Goal: Information Seeking & Learning: Learn about a topic

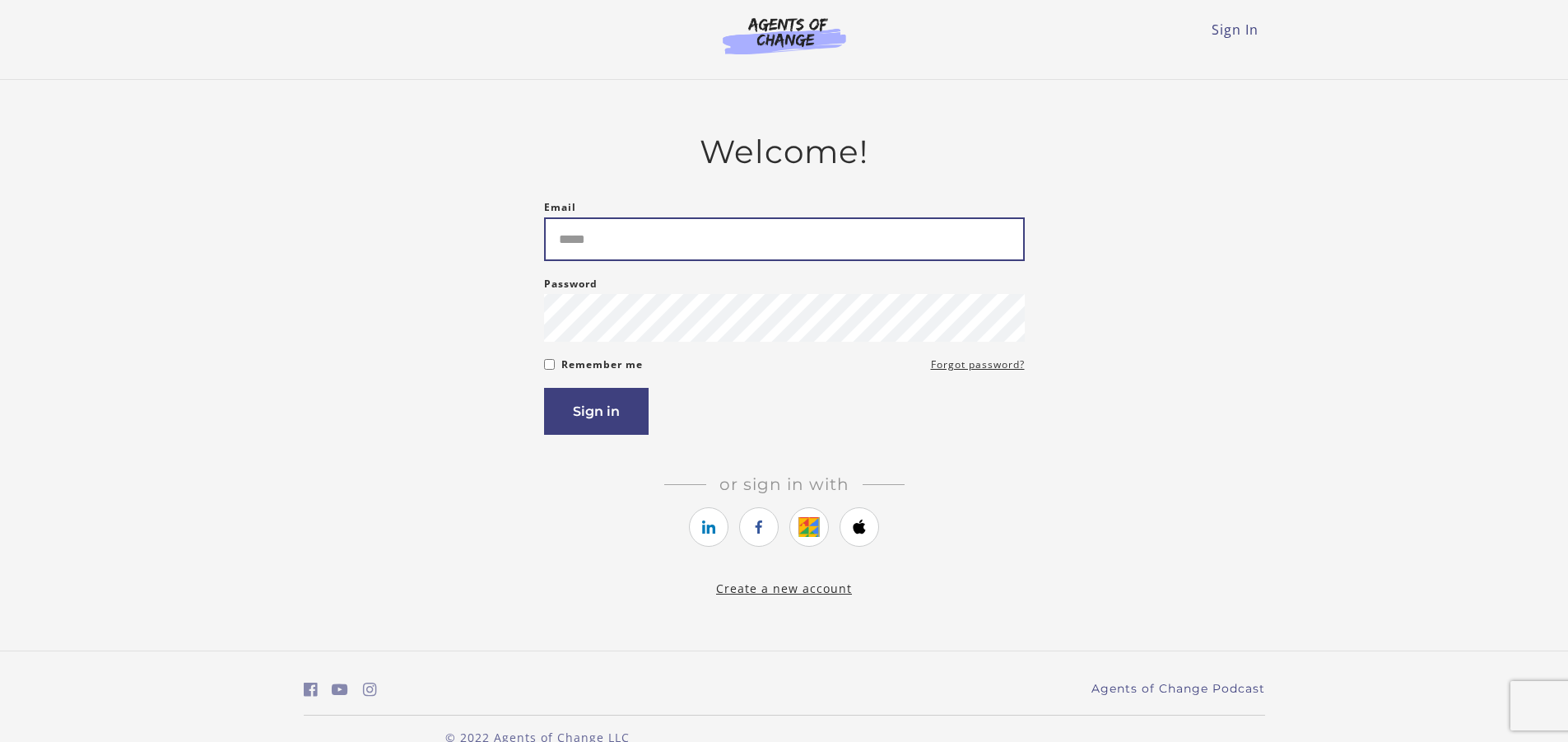
click at [596, 248] on input "Email" at bounding box center [784, 239] width 481 height 44
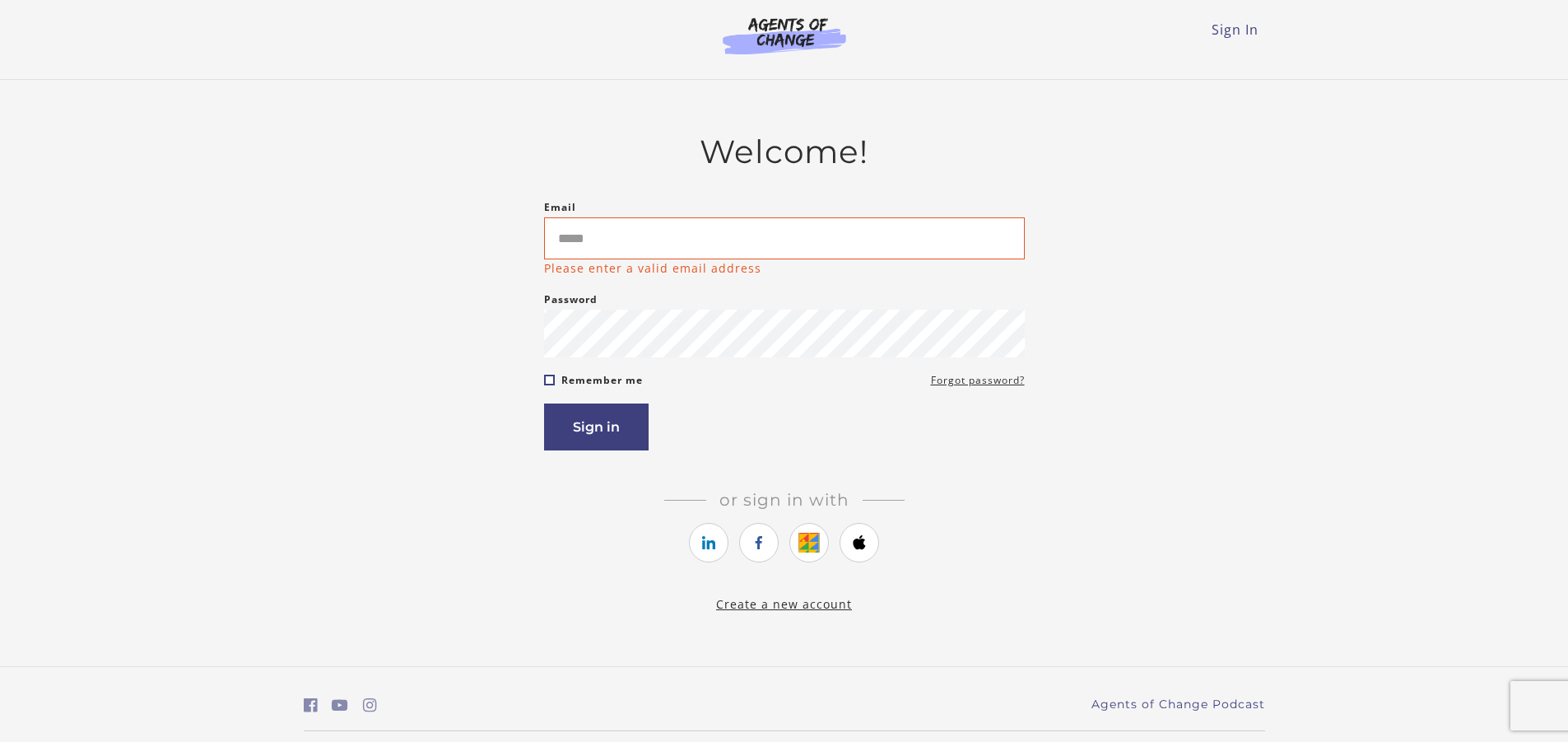
click at [549, 371] on form "Email Please enter a valid email address Password Password must be at least 8 c…" at bounding box center [784, 323] width 481 height 253
click at [618, 245] on input "Email" at bounding box center [784, 238] width 481 height 42
type input "**********"
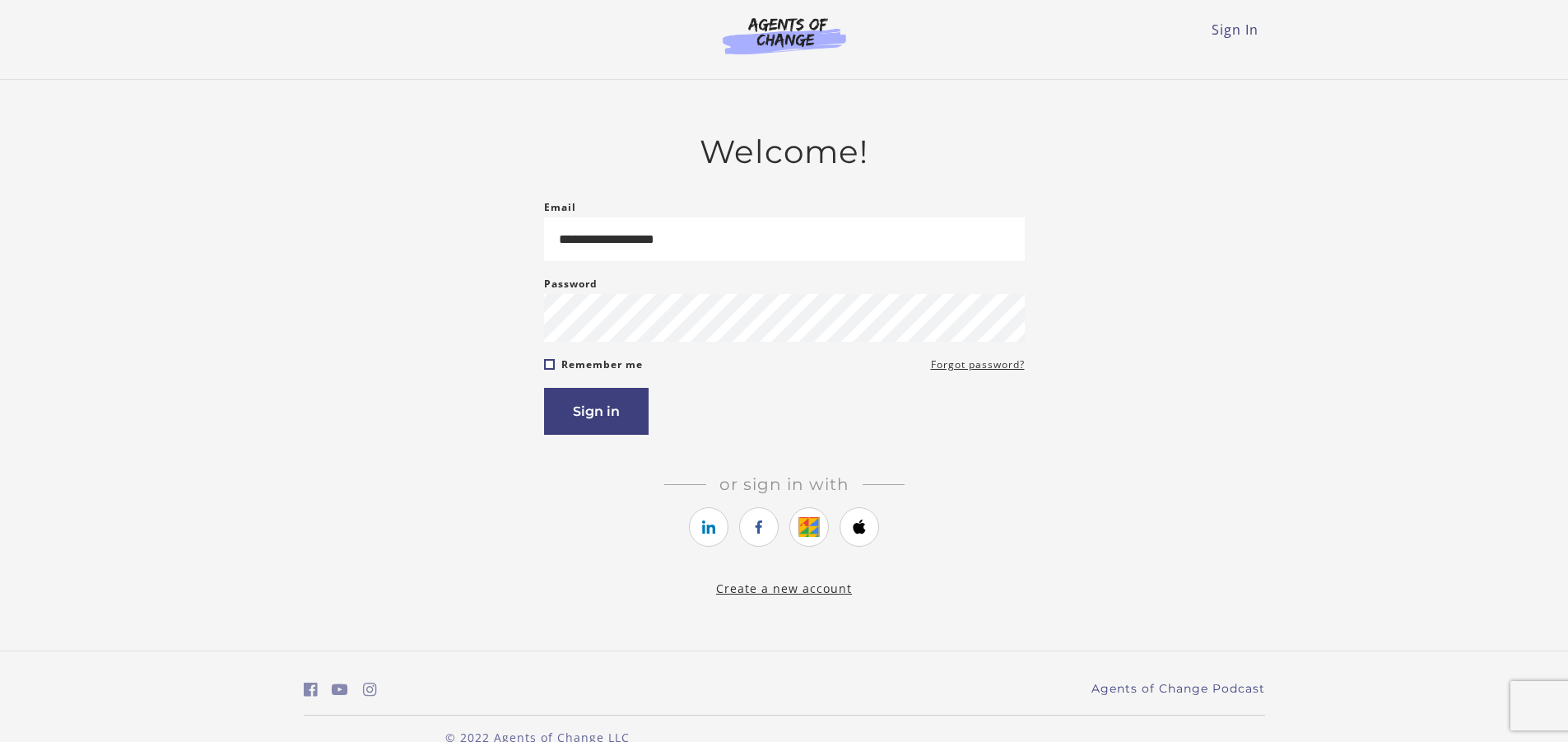
click at [551, 364] on form "**********" at bounding box center [784, 316] width 481 height 237
click at [551, 384] on form "**********" at bounding box center [784, 316] width 481 height 237
click at [575, 413] on button "Sign in" at bounding box center [596, 411] width 105 height 47
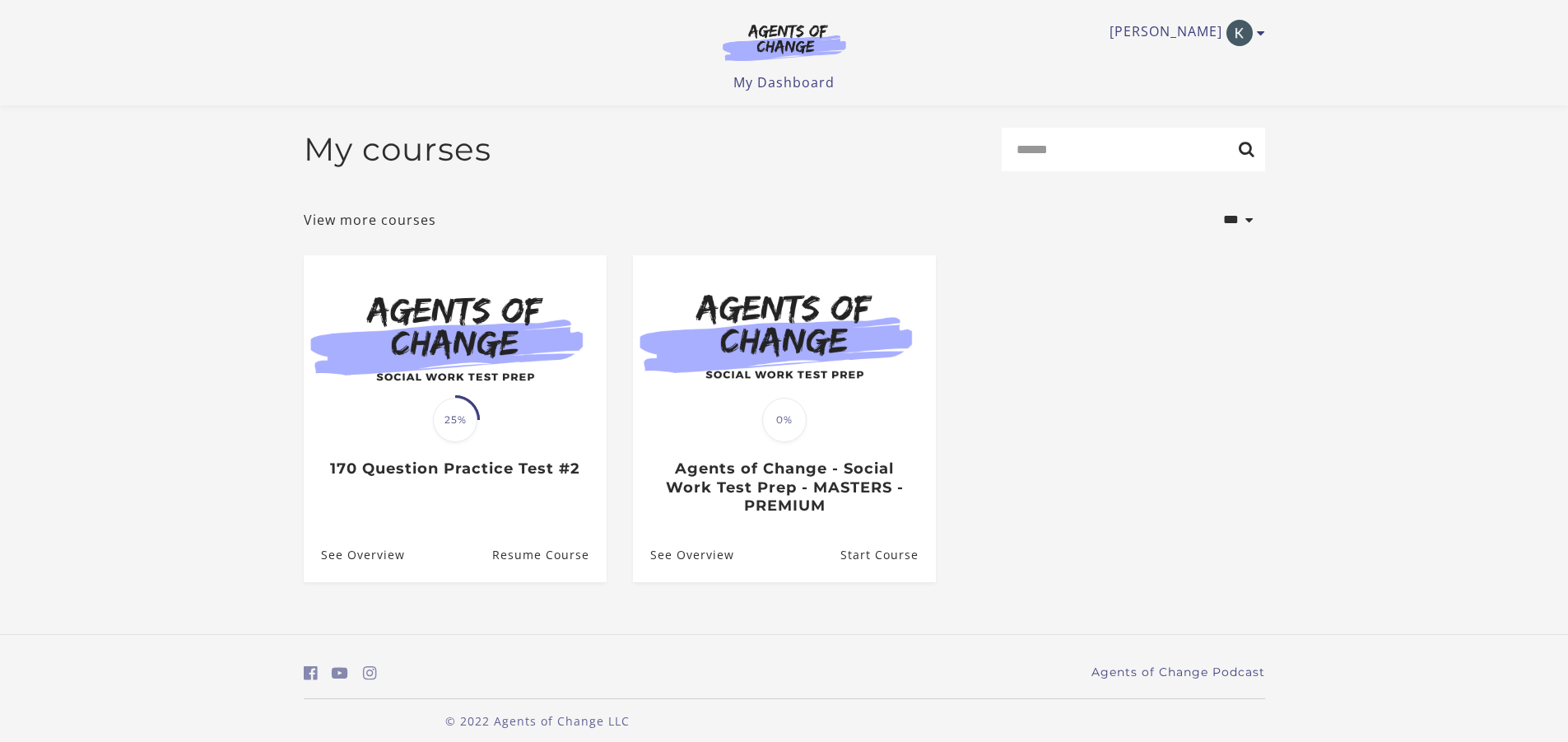
scroll to position [17, 0]
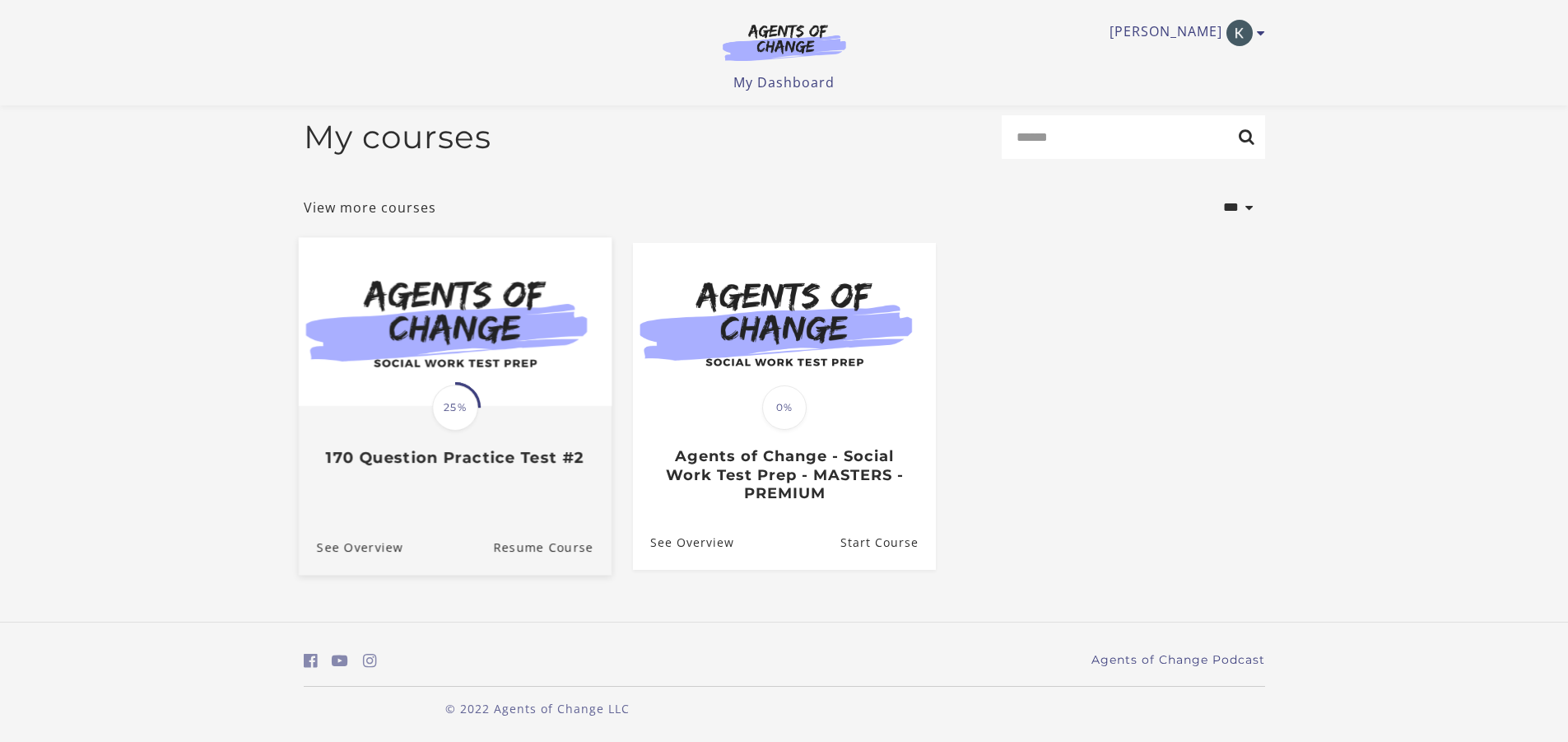
click at [485, 452] on h3 "170 Question Practice Test #2" at bounding box center [454, 458] width 277 height 19
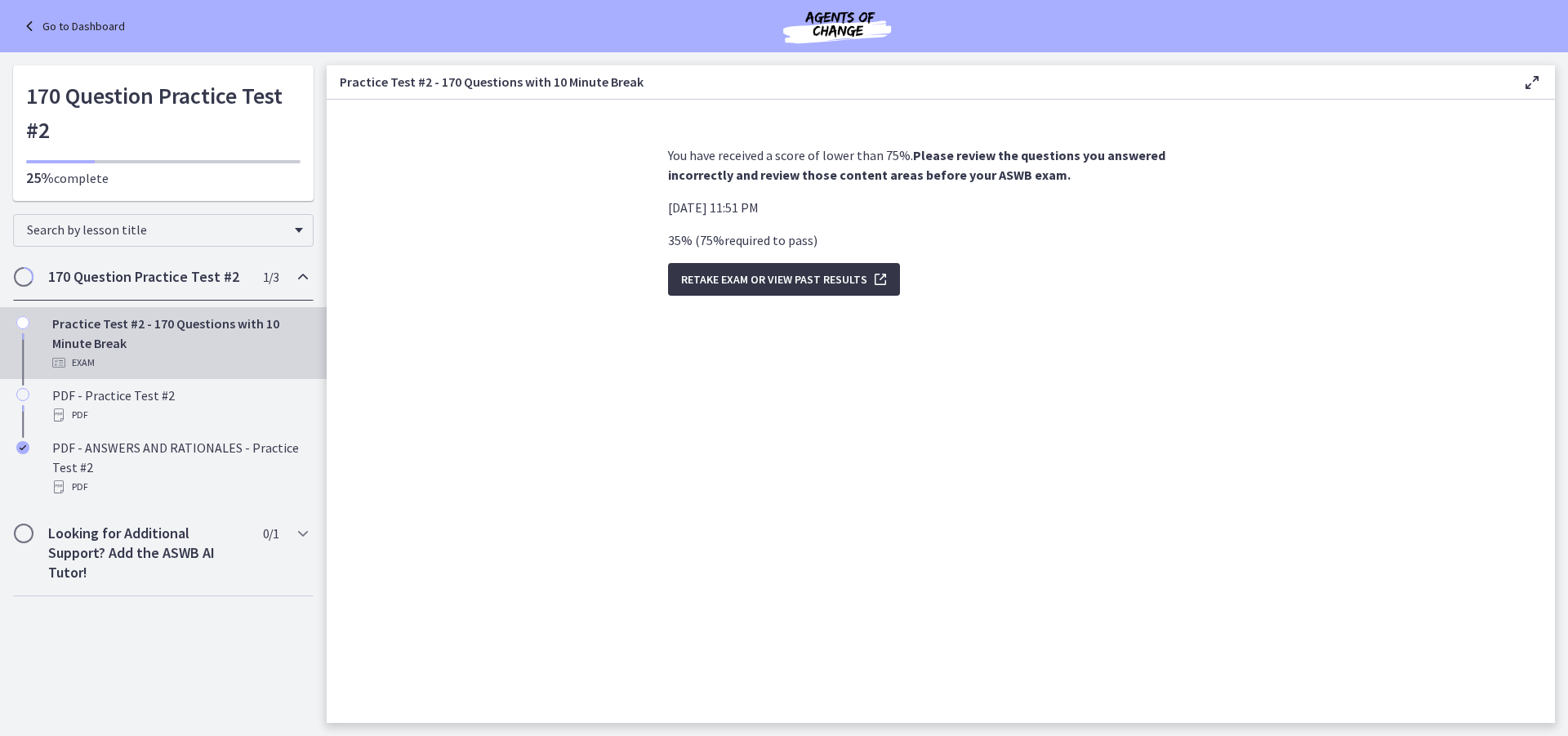
click at [875, 282] on icon "submit" at bounding box center [878, 278] width 23 height 19
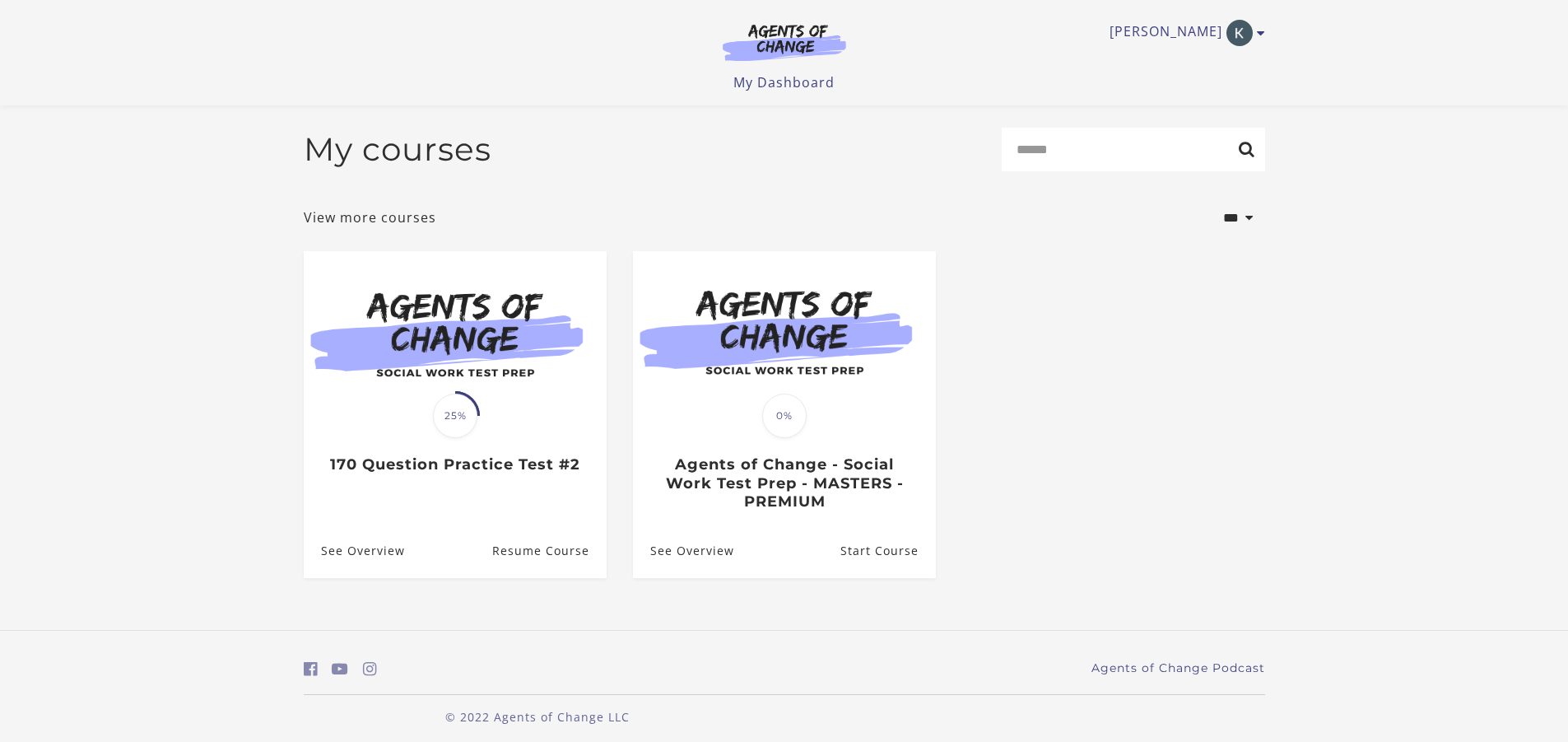
scroll to position [12, 0]
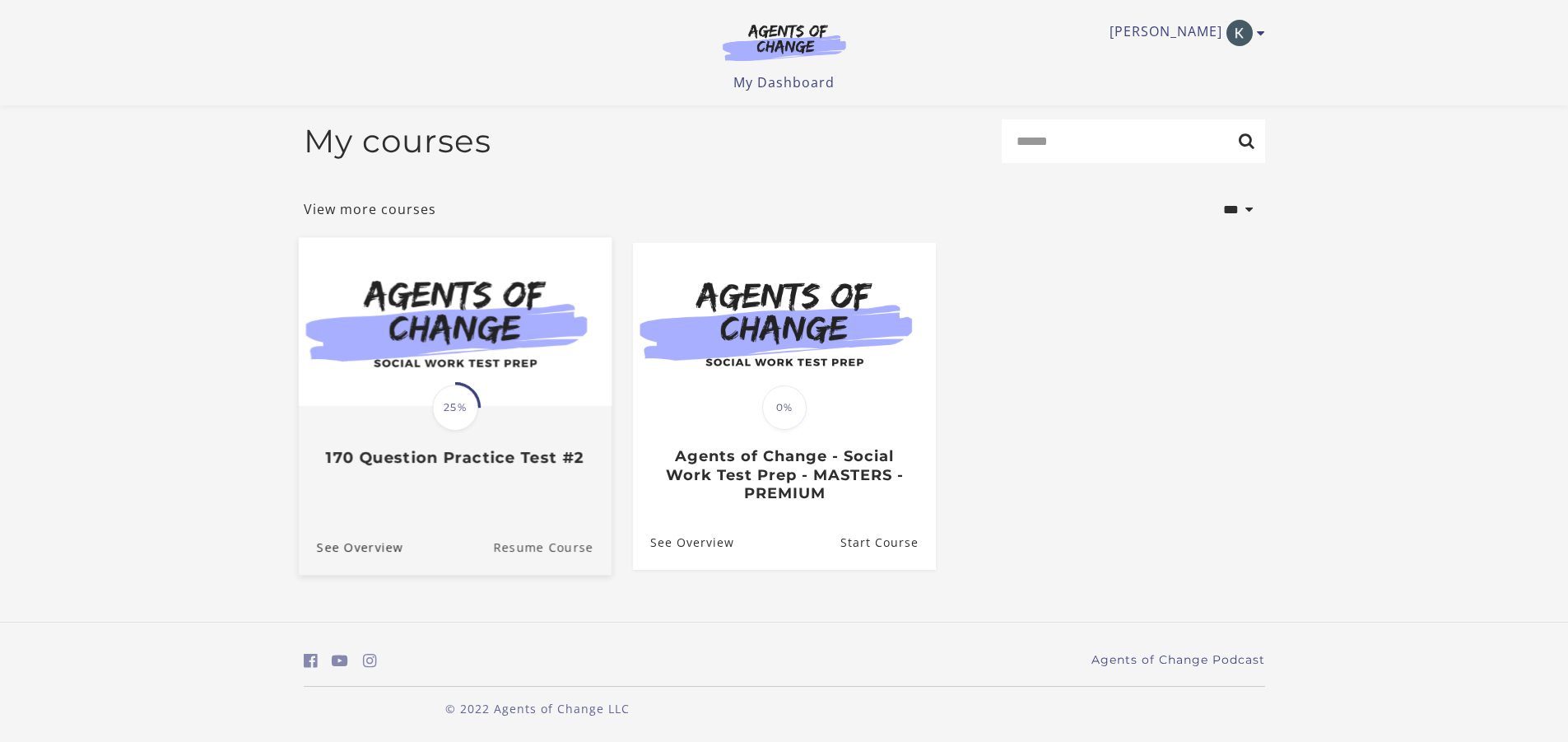
click at [558, 541] on link "Resume Course" at bounding box center [552, 547] width 119 height 56
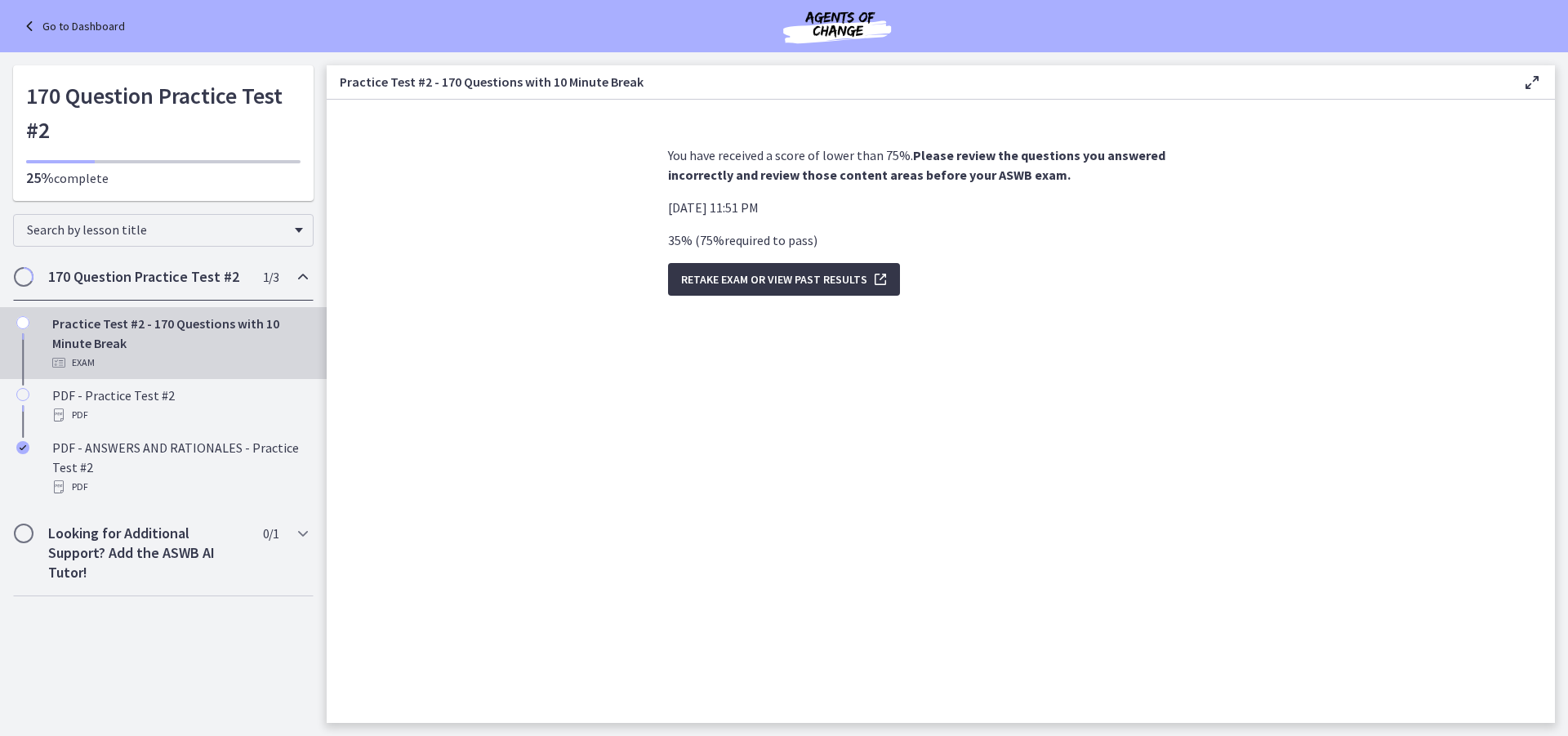
click at [720, 280] on span "Retake Exam OR View Past Results" at bounding box center [773, 278] width 186 height 19
click at [305, 526] on icon "Chapters" at bounding box center [302, 533] width 19 height 19
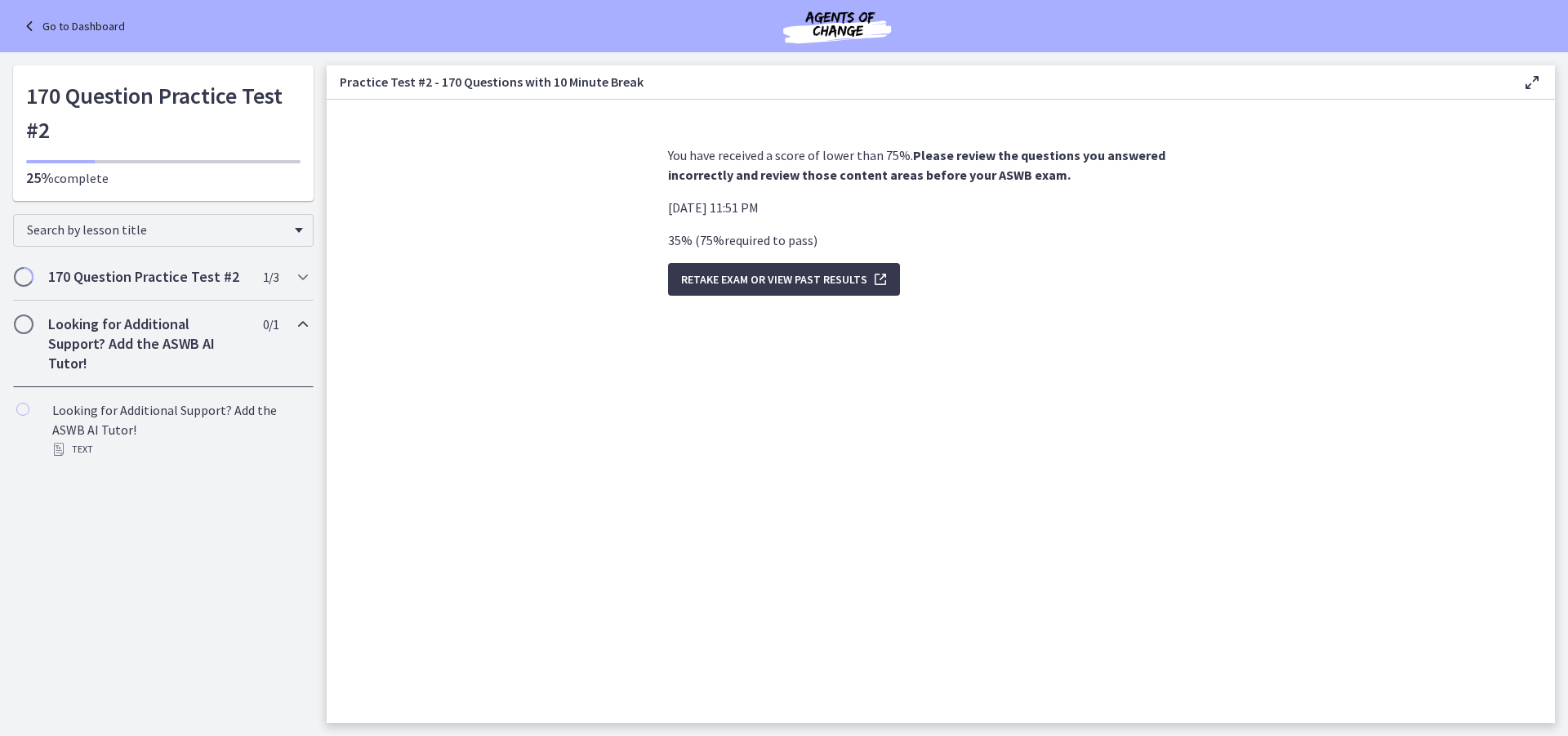
click at [406, 479] on section "You have received a score of lower than 75%. Please review the questions you an…" at bounding box center [941, 411] width 1228 height 623
click at [50, 21] on link "Go to Dashboard" at bounding box center [72, 26] width 106 height 19
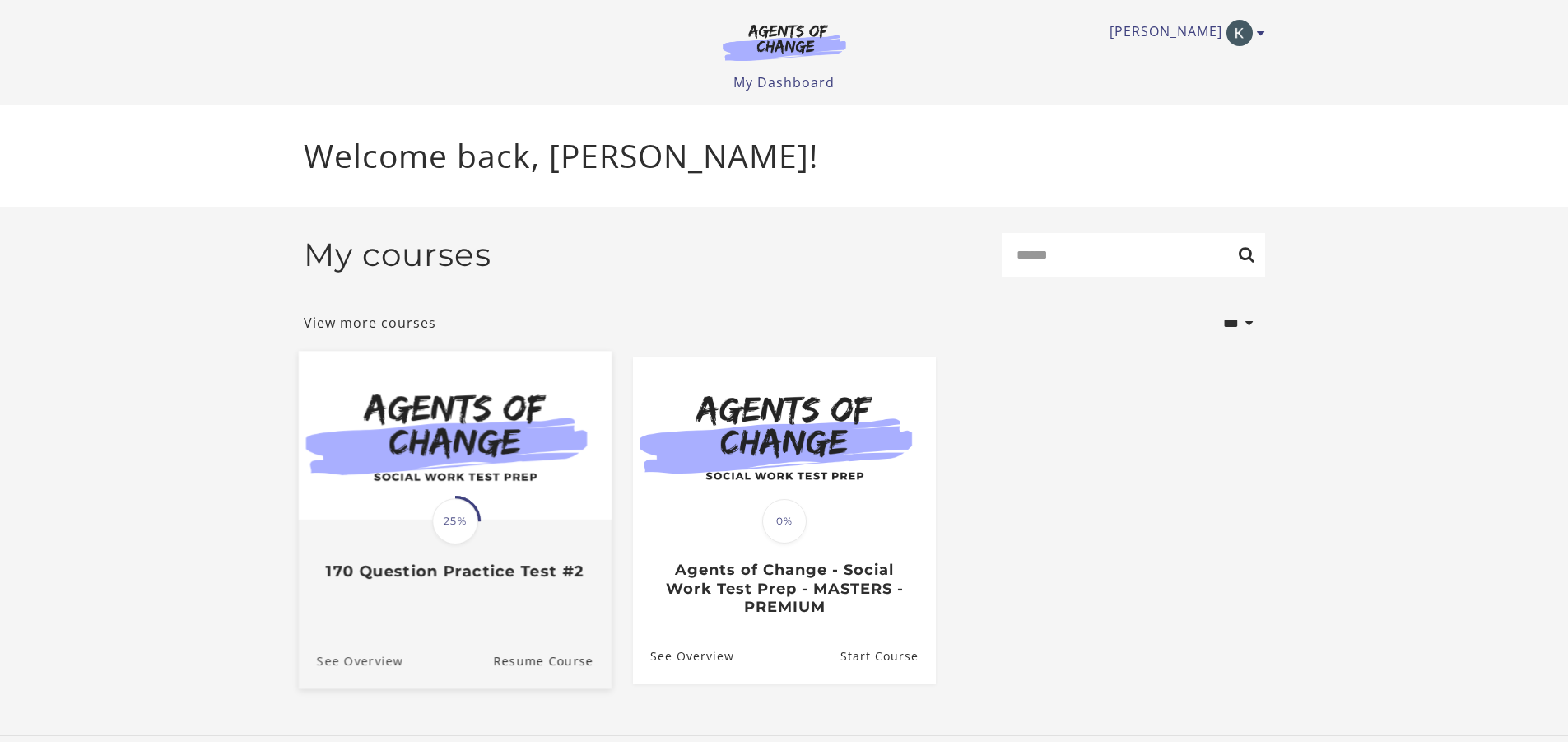
click at [359, 667] on link "See Overview" at bounding box center [350, 660] width 105 height 56
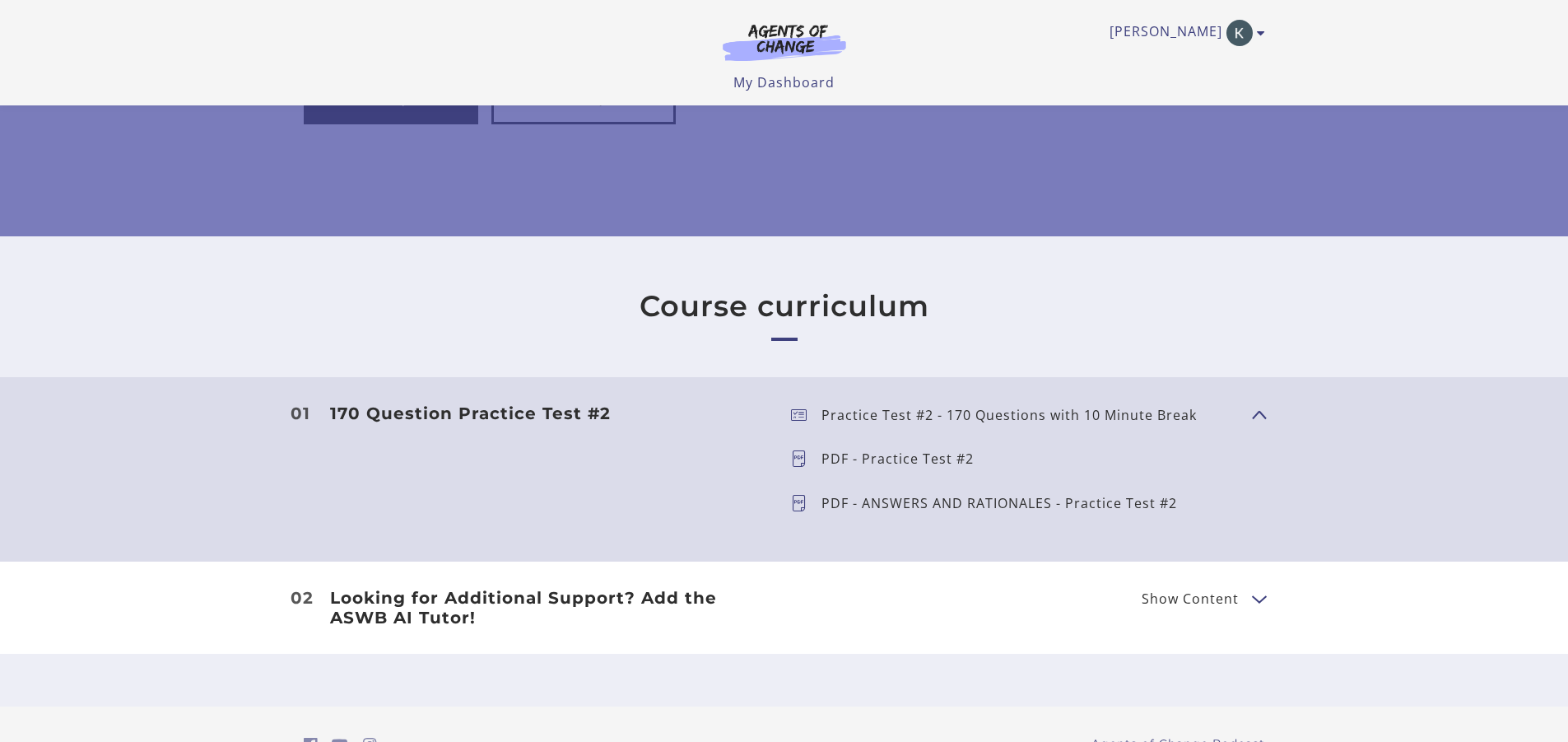
scroll to position [325, 0]
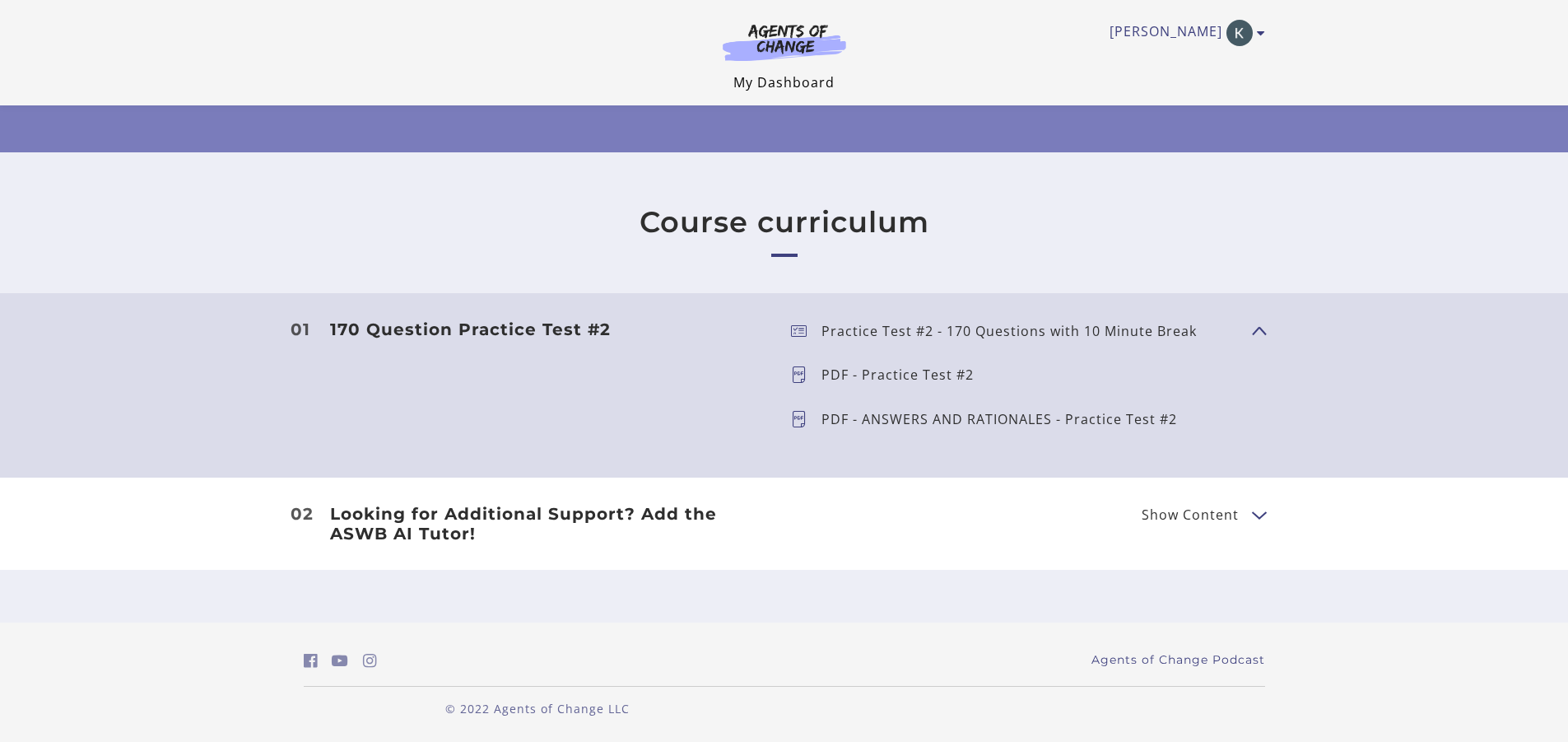
click at [826, 81] on link "My Dashboard" at bounding box center [784, 82] width 101 height 19
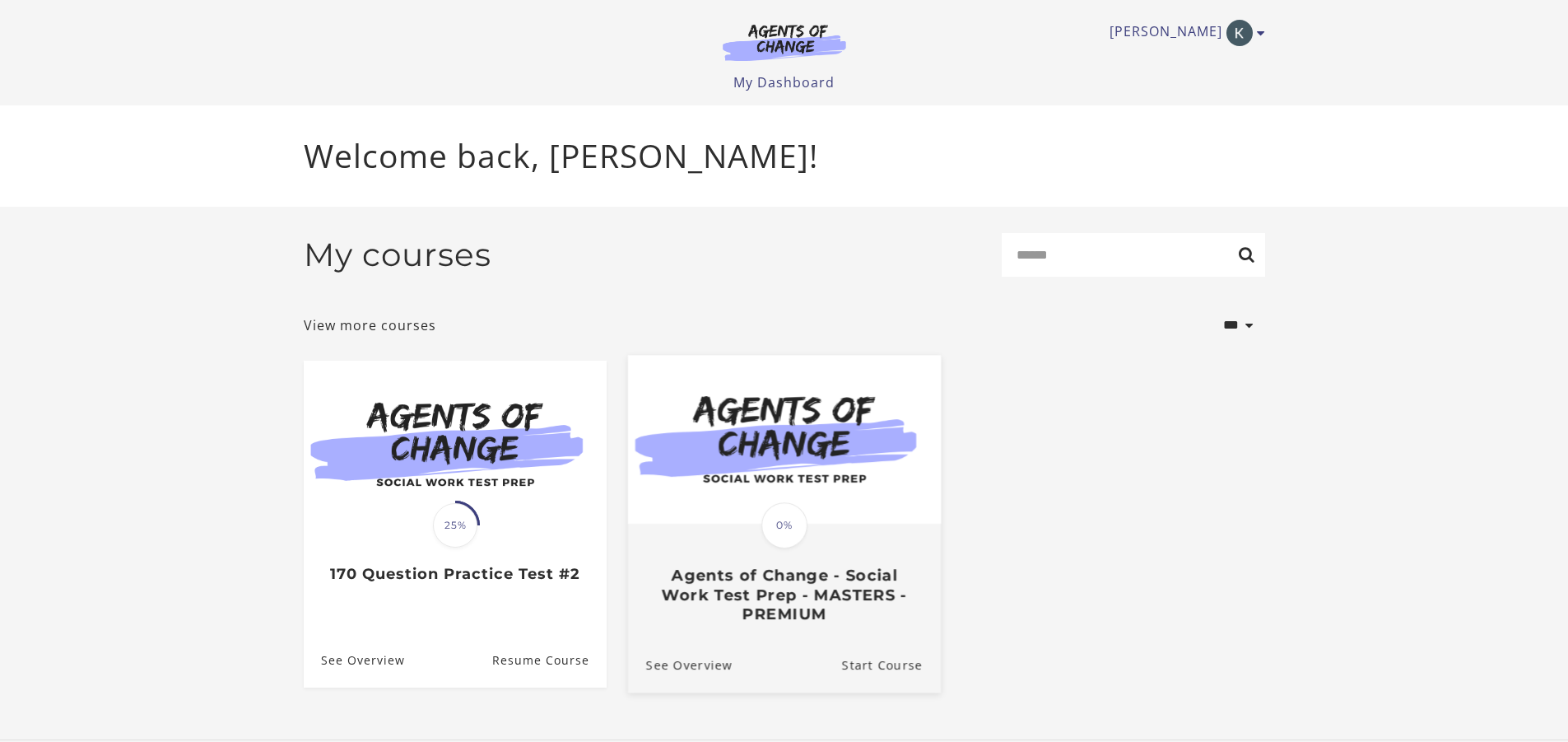
click at [852, 597] on h3 "Agents of Change - Social Work Test Prep - MASTERS - PREMIUM" at bounding box center [784, 595] width 277 height 57
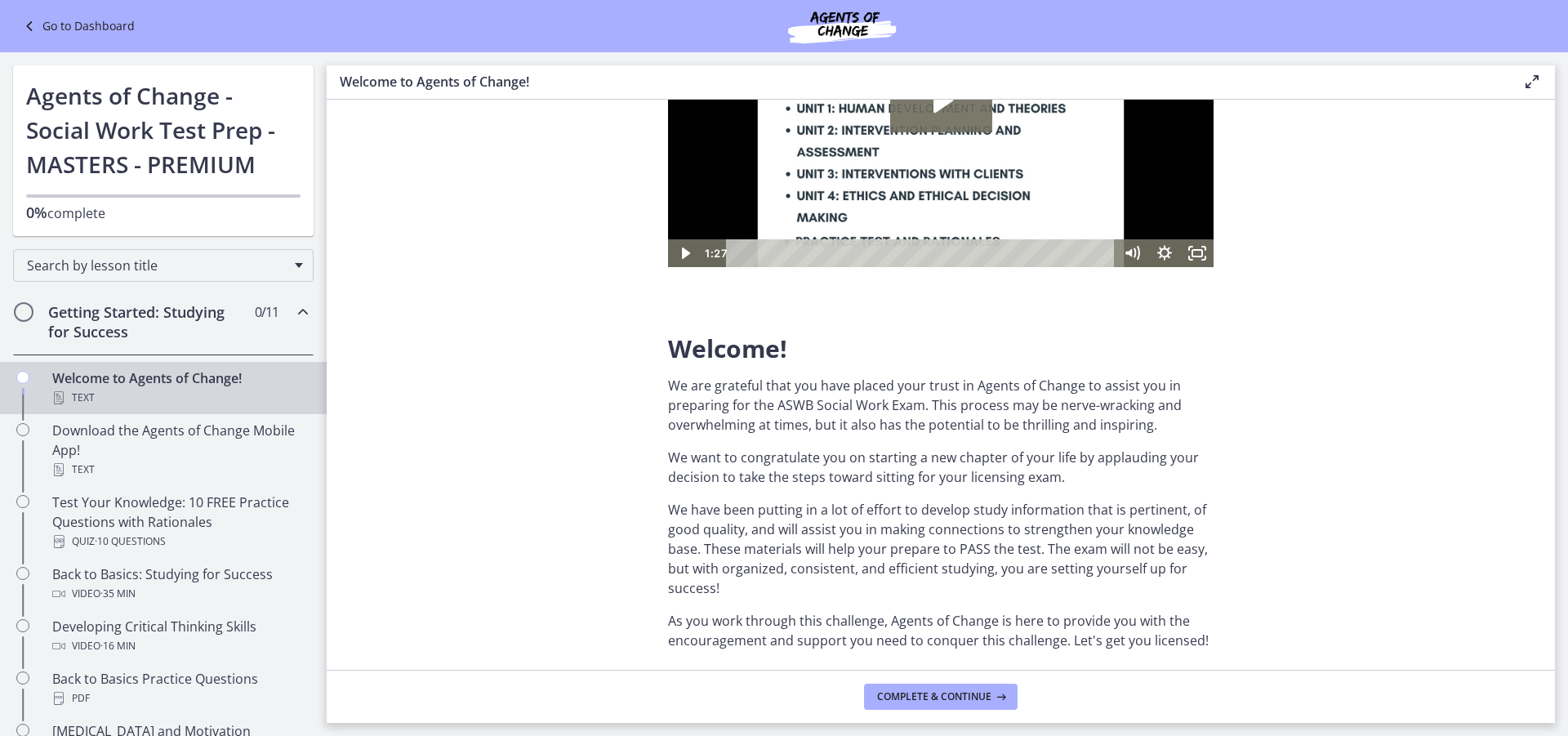
scroll to position [196, 0]
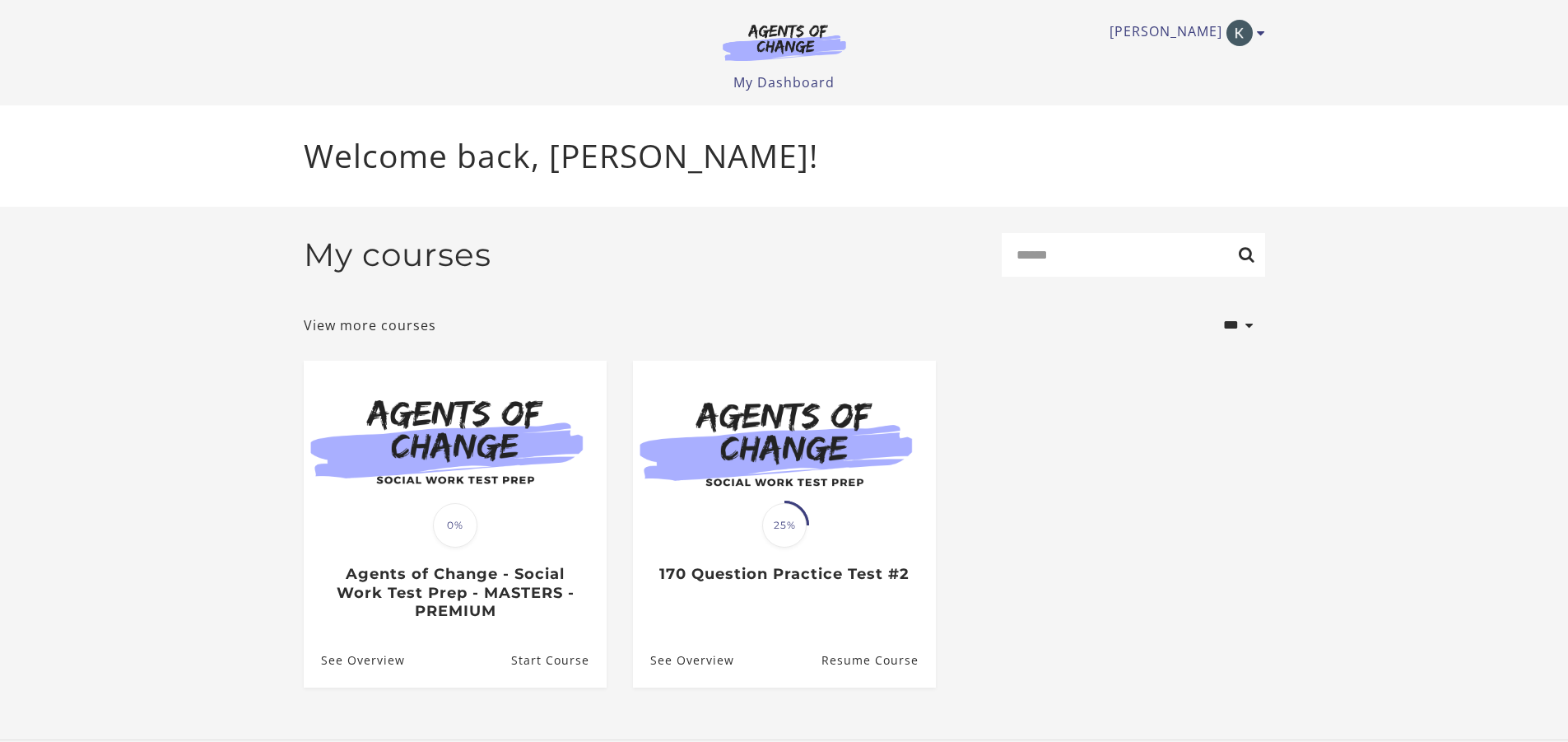
scroll to position [17, 0]
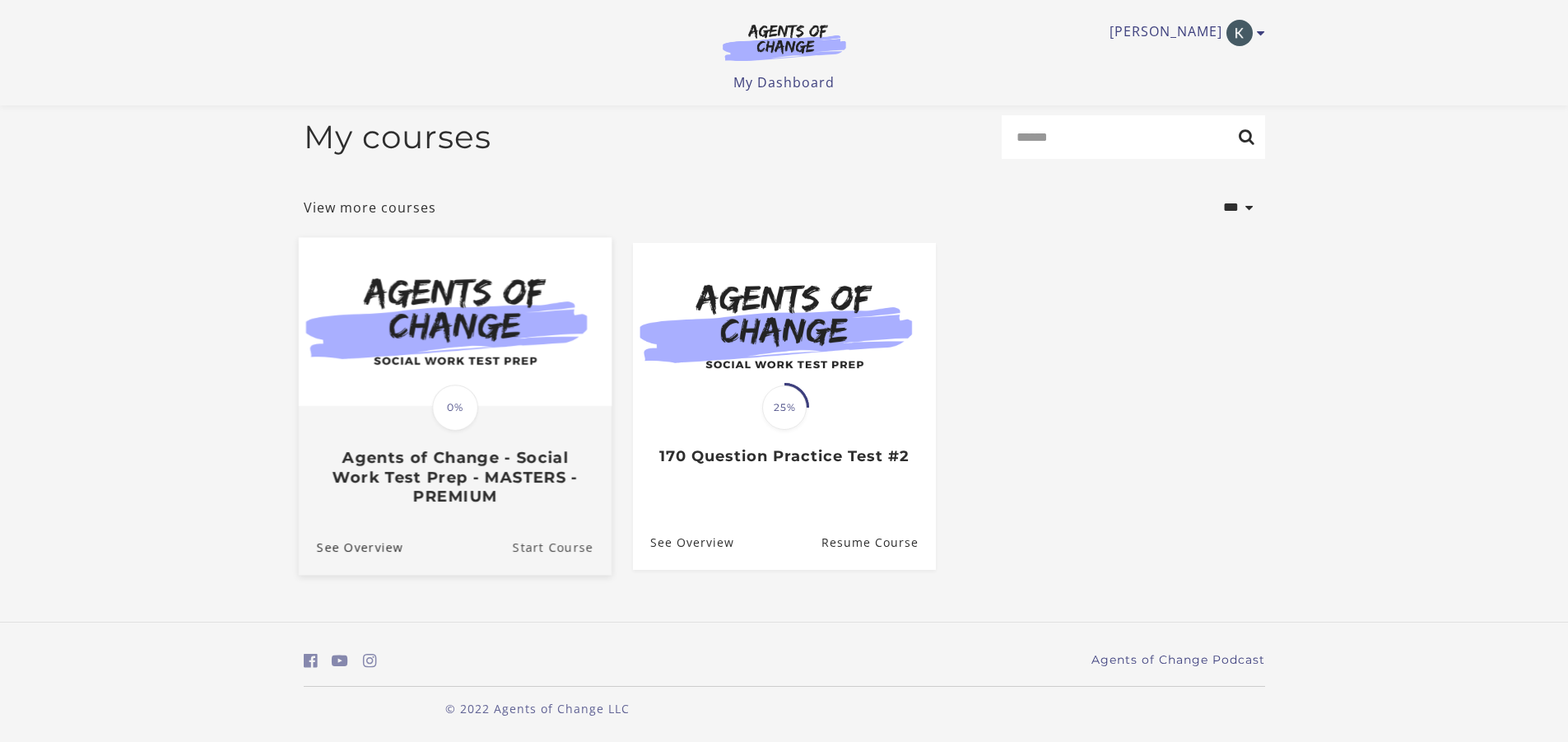
click at [568, 545] on link "Start Course" at bounding box center [561, 547] width 99 height 56
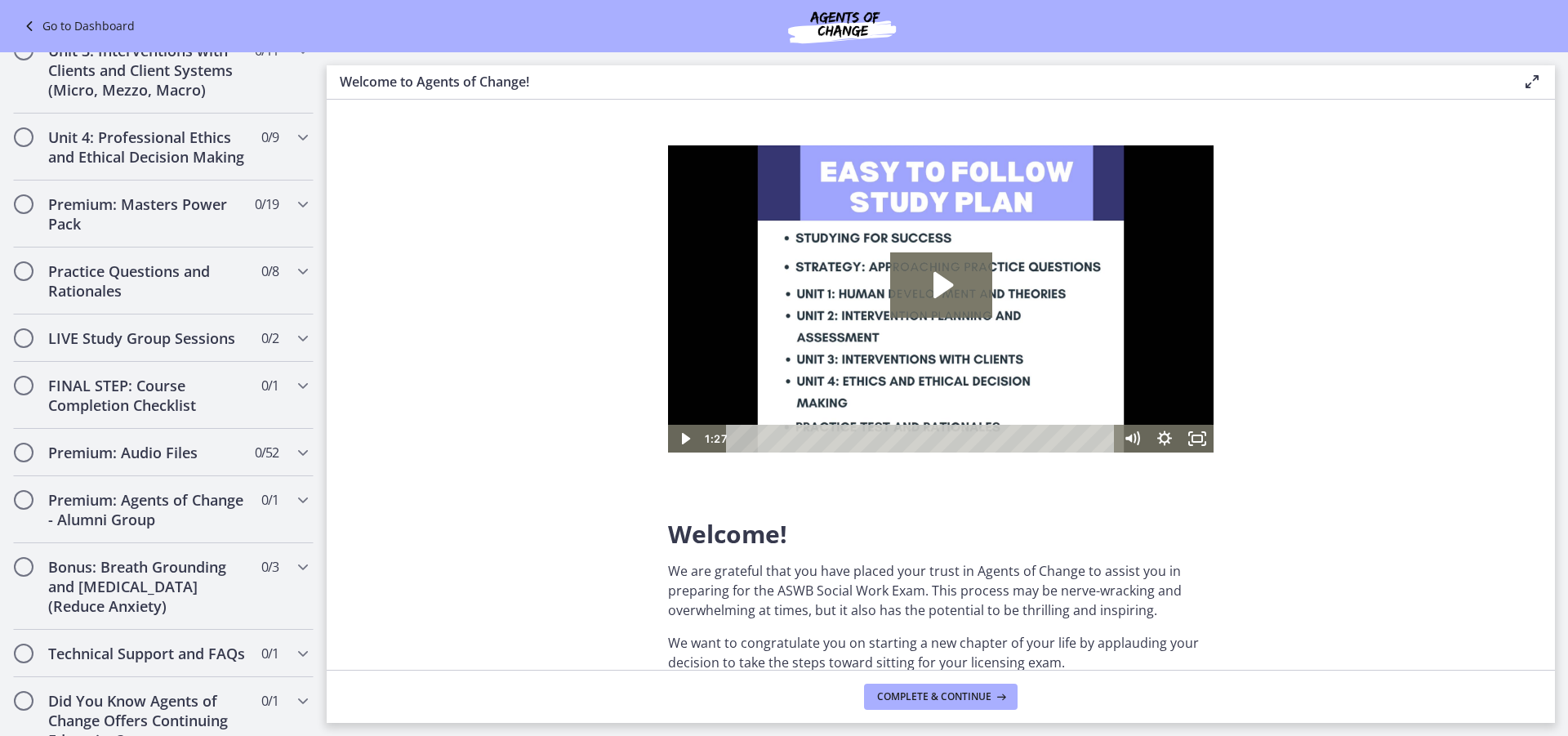
scroll to position [1302, 0]
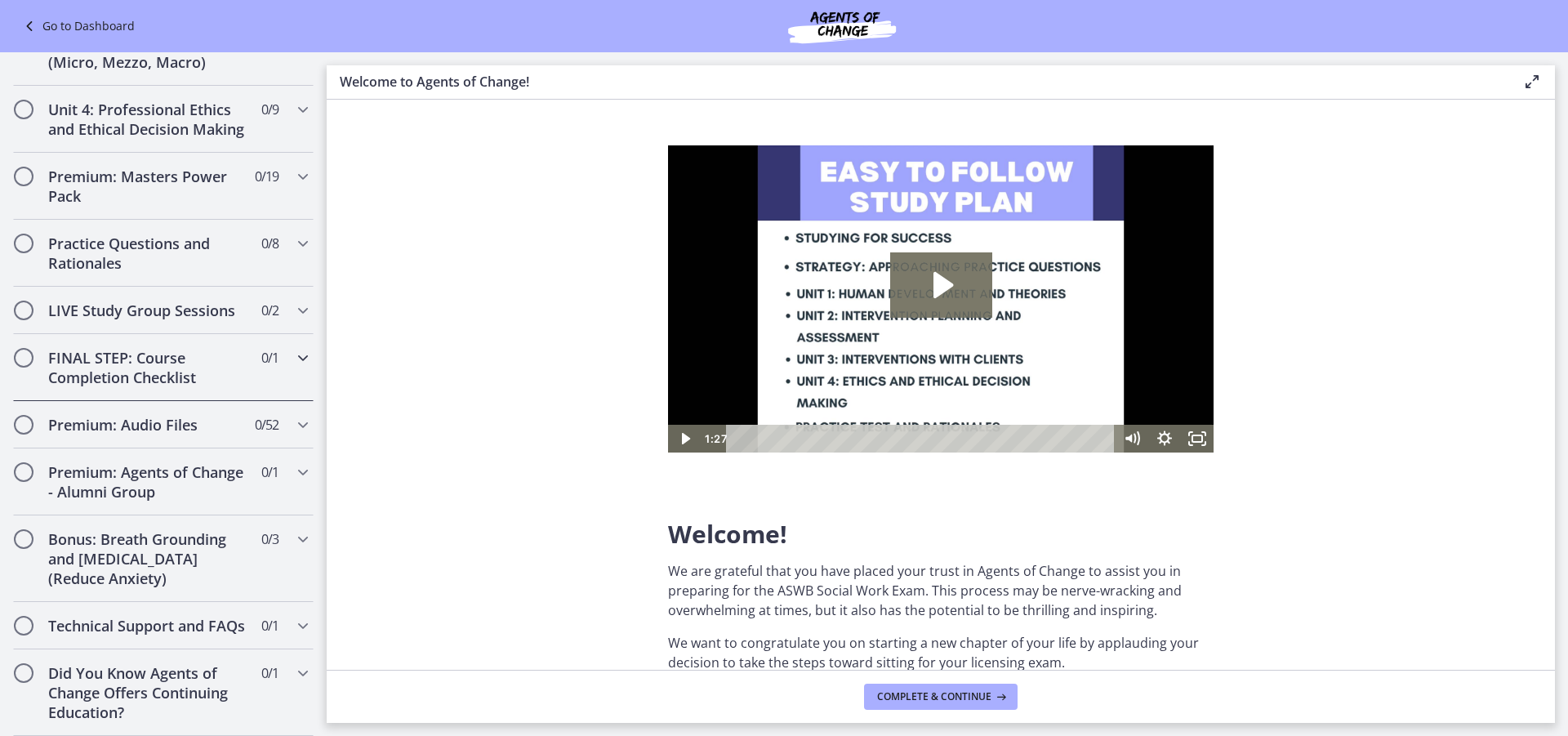
click at [26, 349] on span "Chapters" at bounding box center [24, 357] width 17 height 17
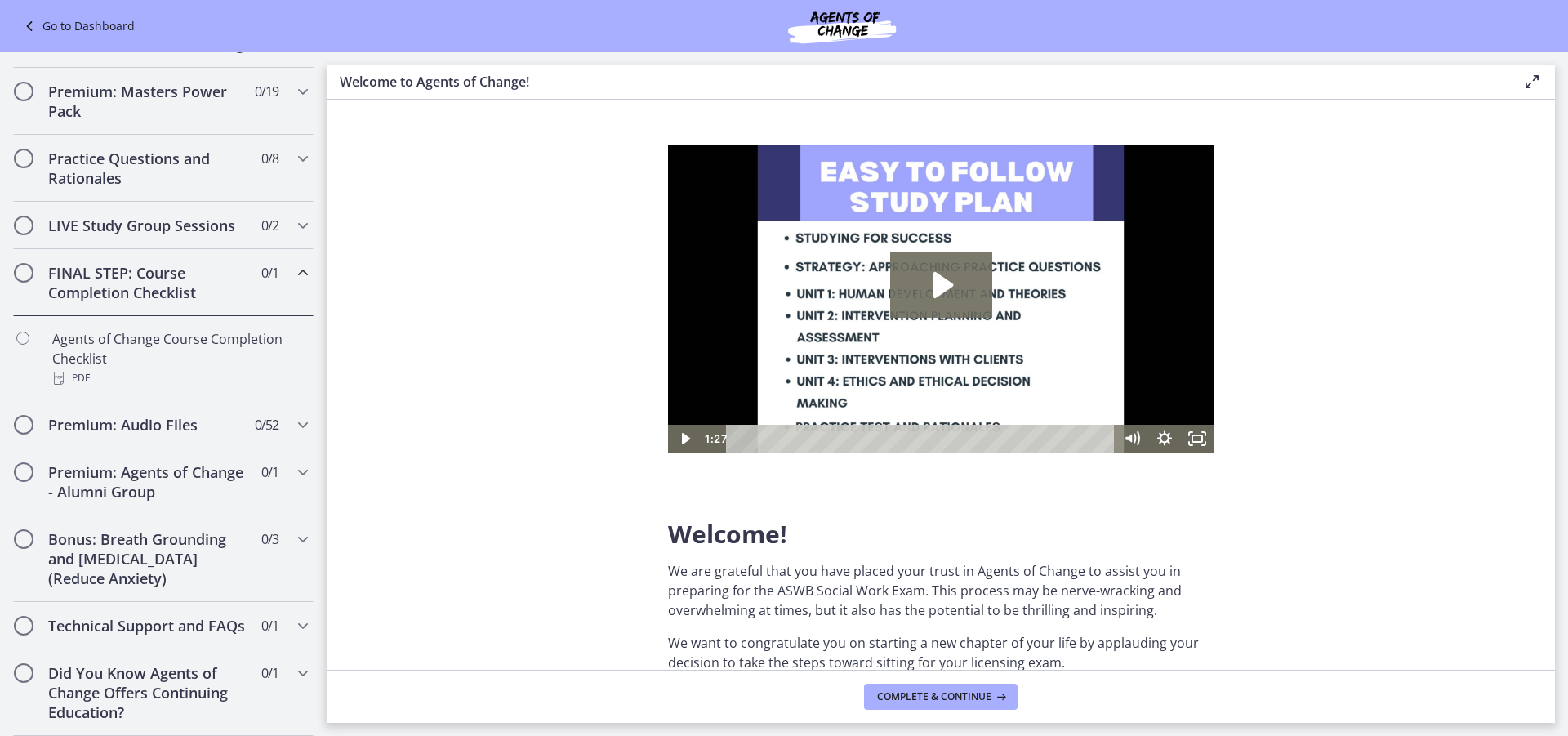
scroll to position [655, 0]
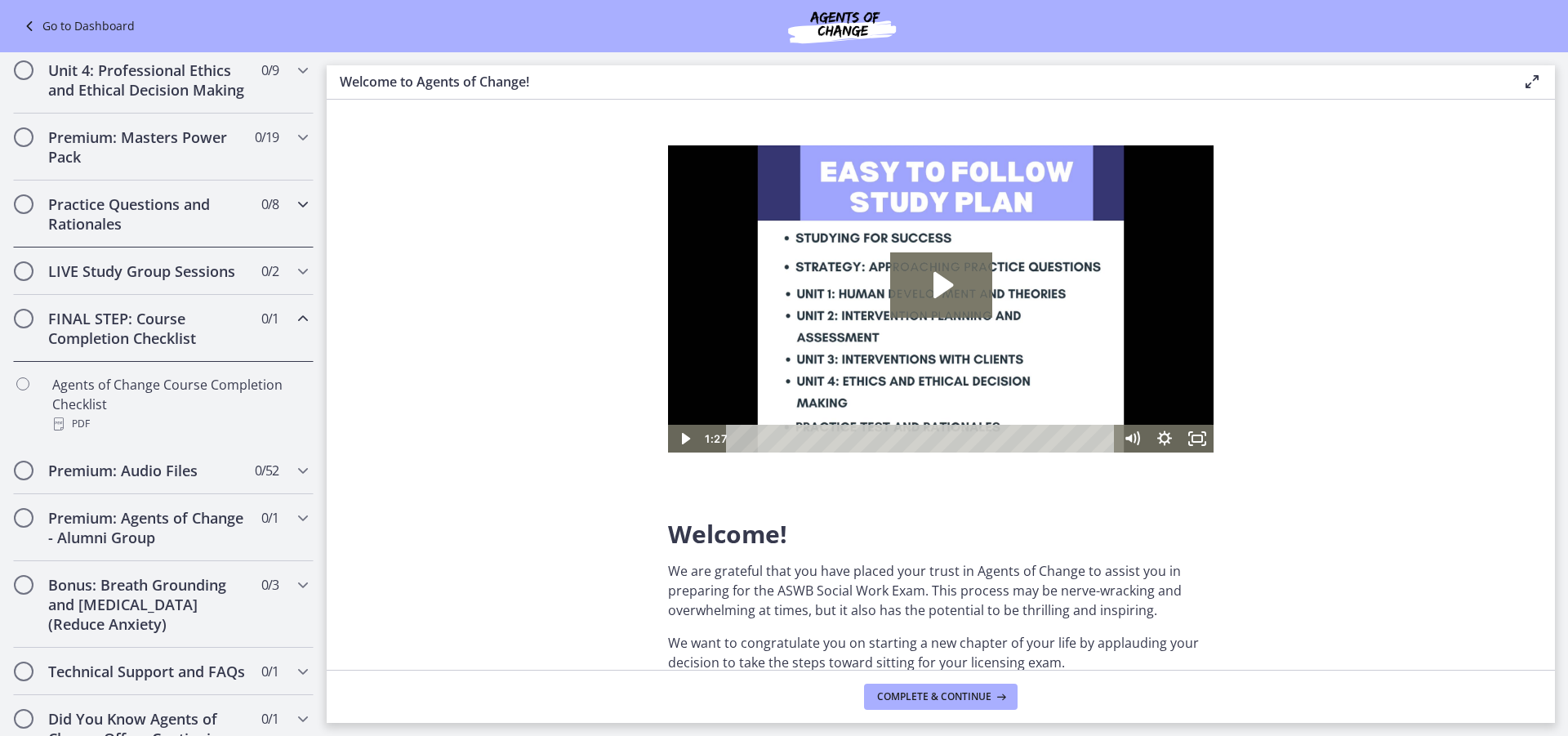
click at [197, 233] on h2 "Practice Questions and Rationales" at bounding box center [147, 214] width 199 height 40
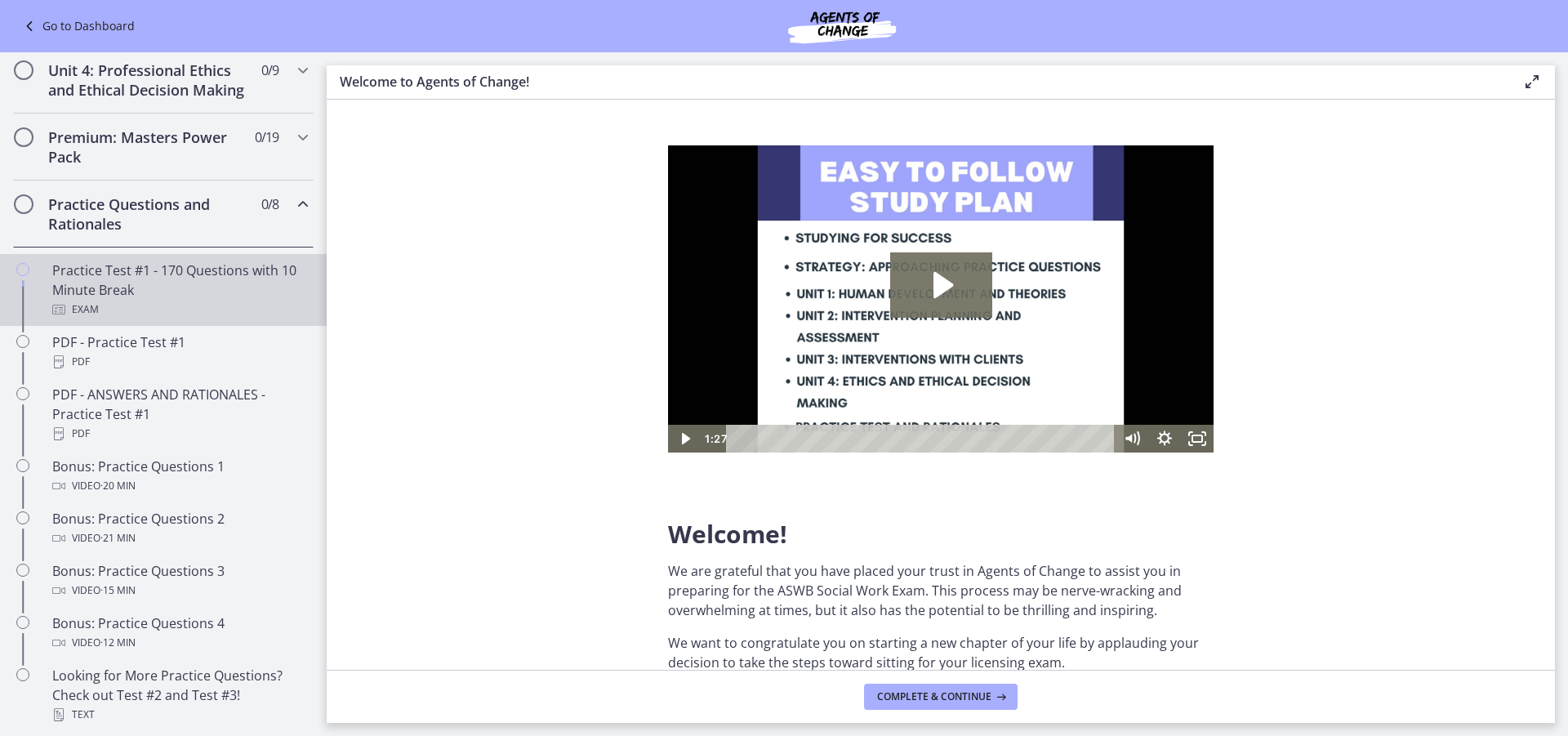
click at [211, 292] on div "Practice Test #1 - 170 Questions with 10 Minute Break Exam" at bounding box center [179, 290] width 254 height 59
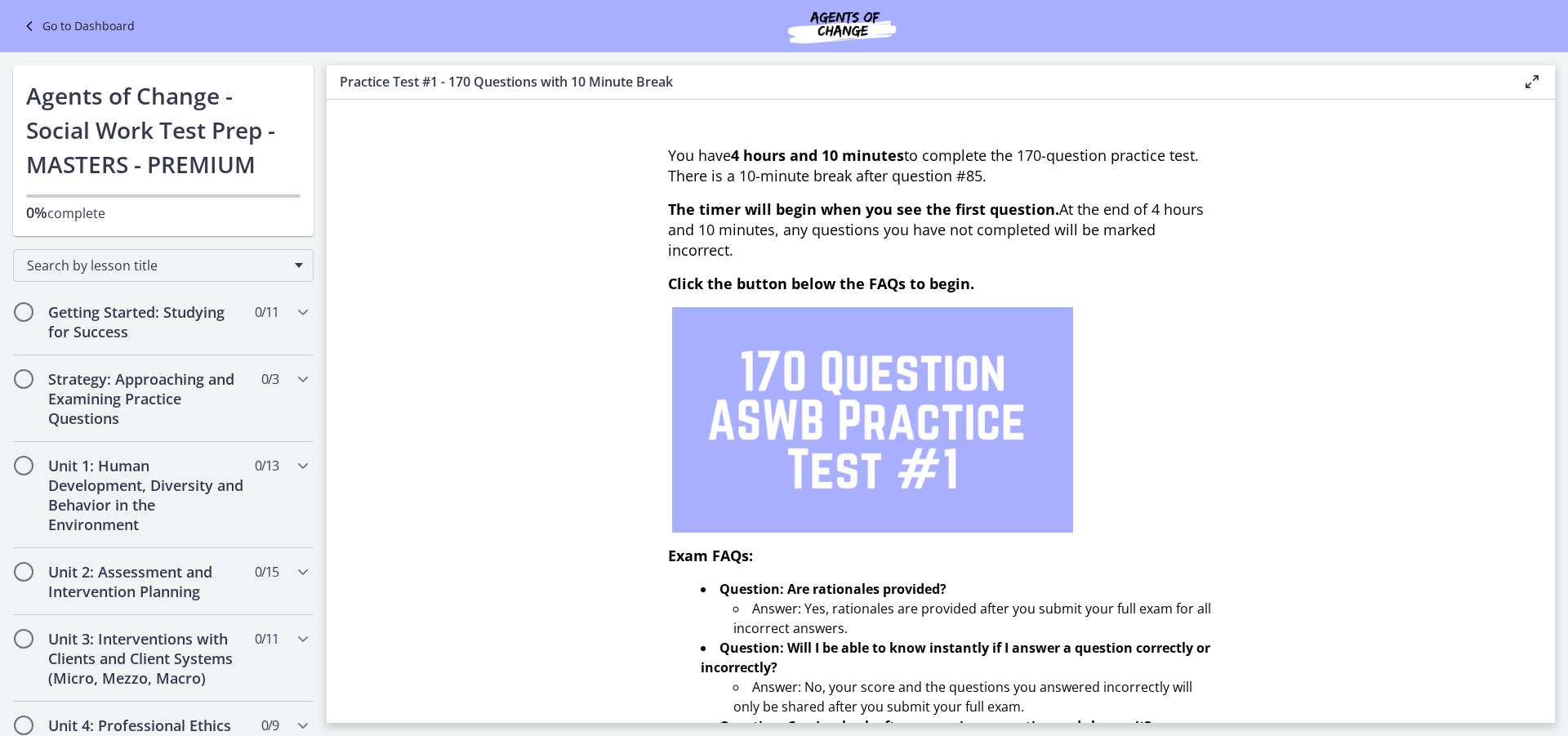
click at [101, 27] on link "Go to Dashboard" at bounding box center [76, 26] width 115 height 19
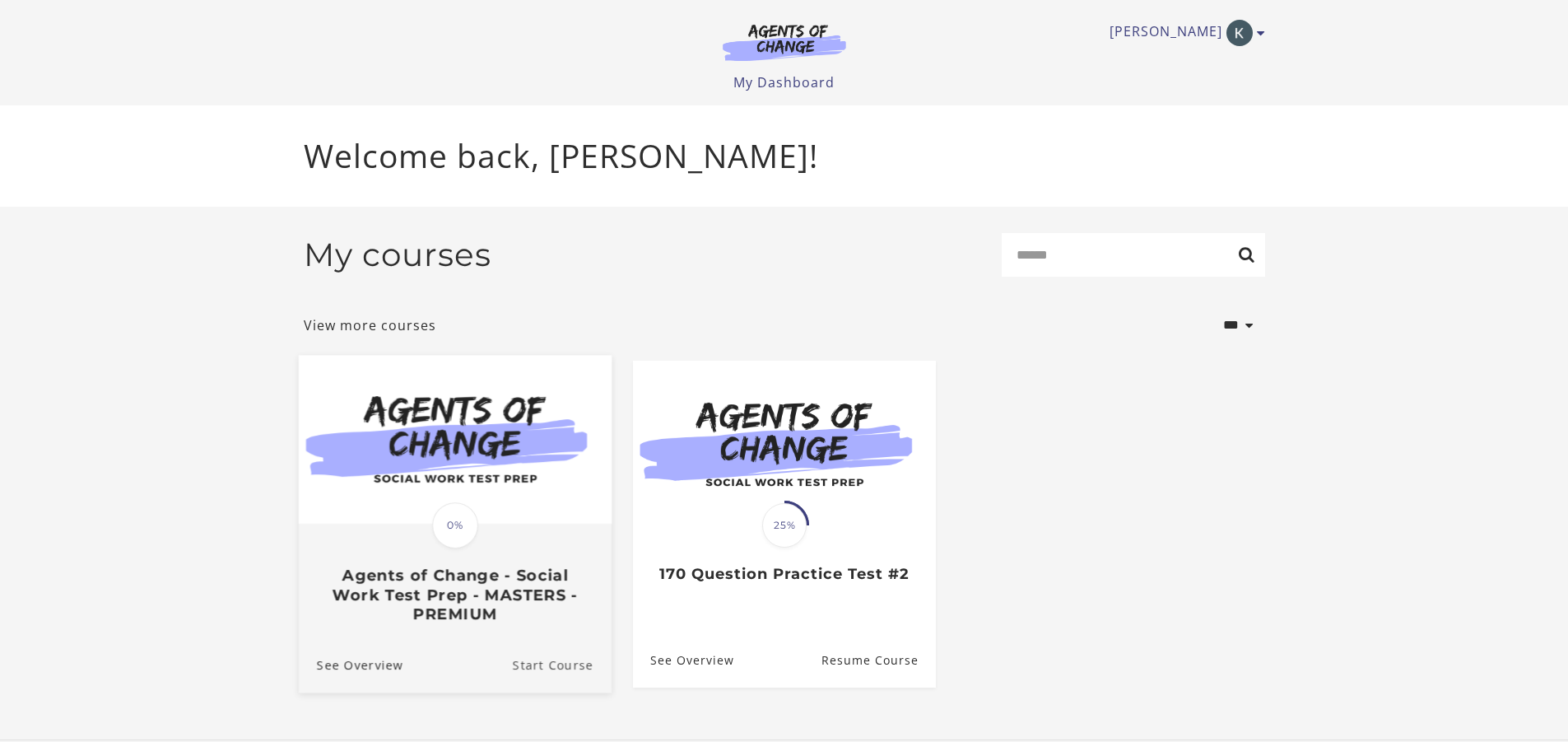
click at [523, 668] on link "Start Course" at bounding box center [561, 664] width 99 height 56
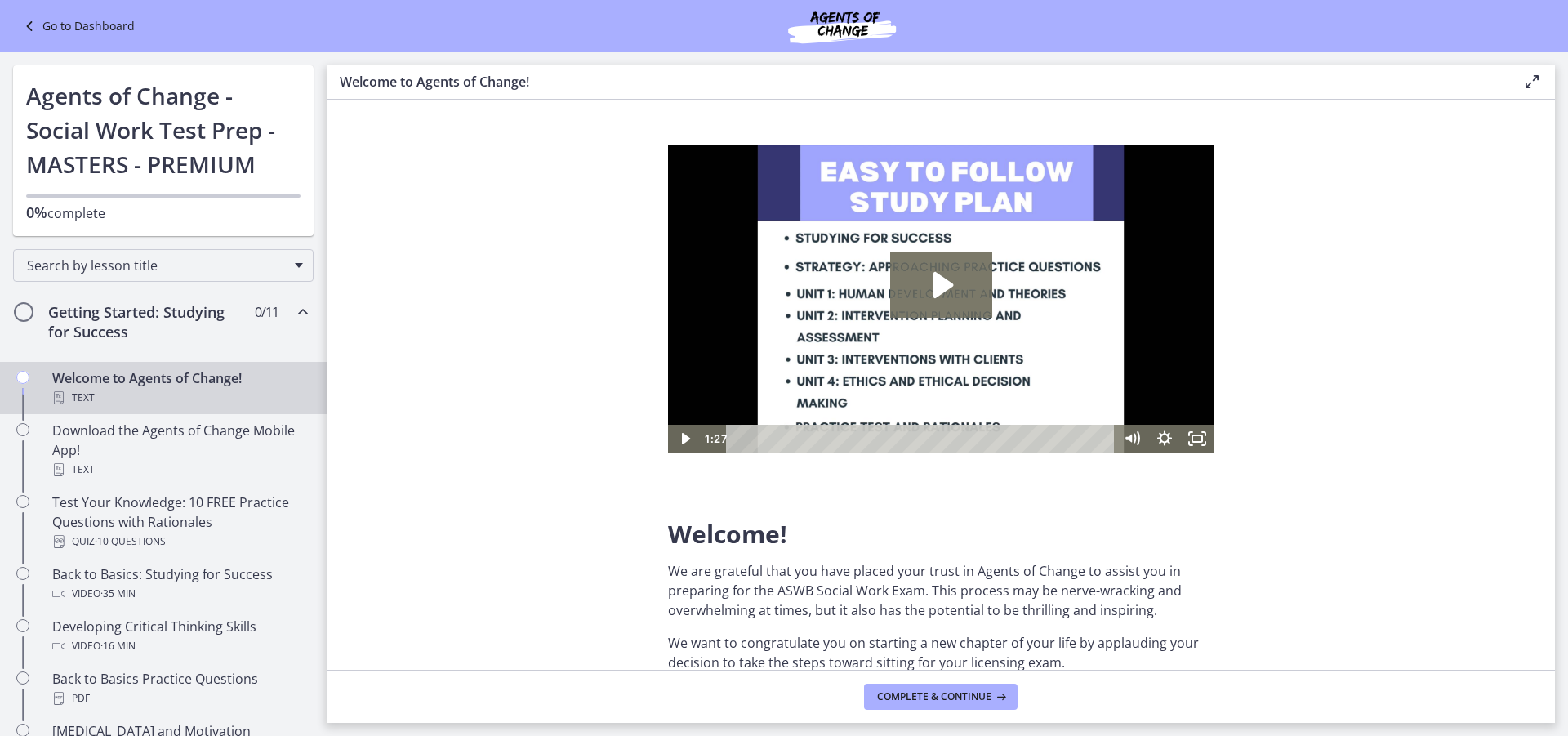
click at [108, 18] on link "Go to Dashboard" at bounding box center [76, 26] width 115 height 19
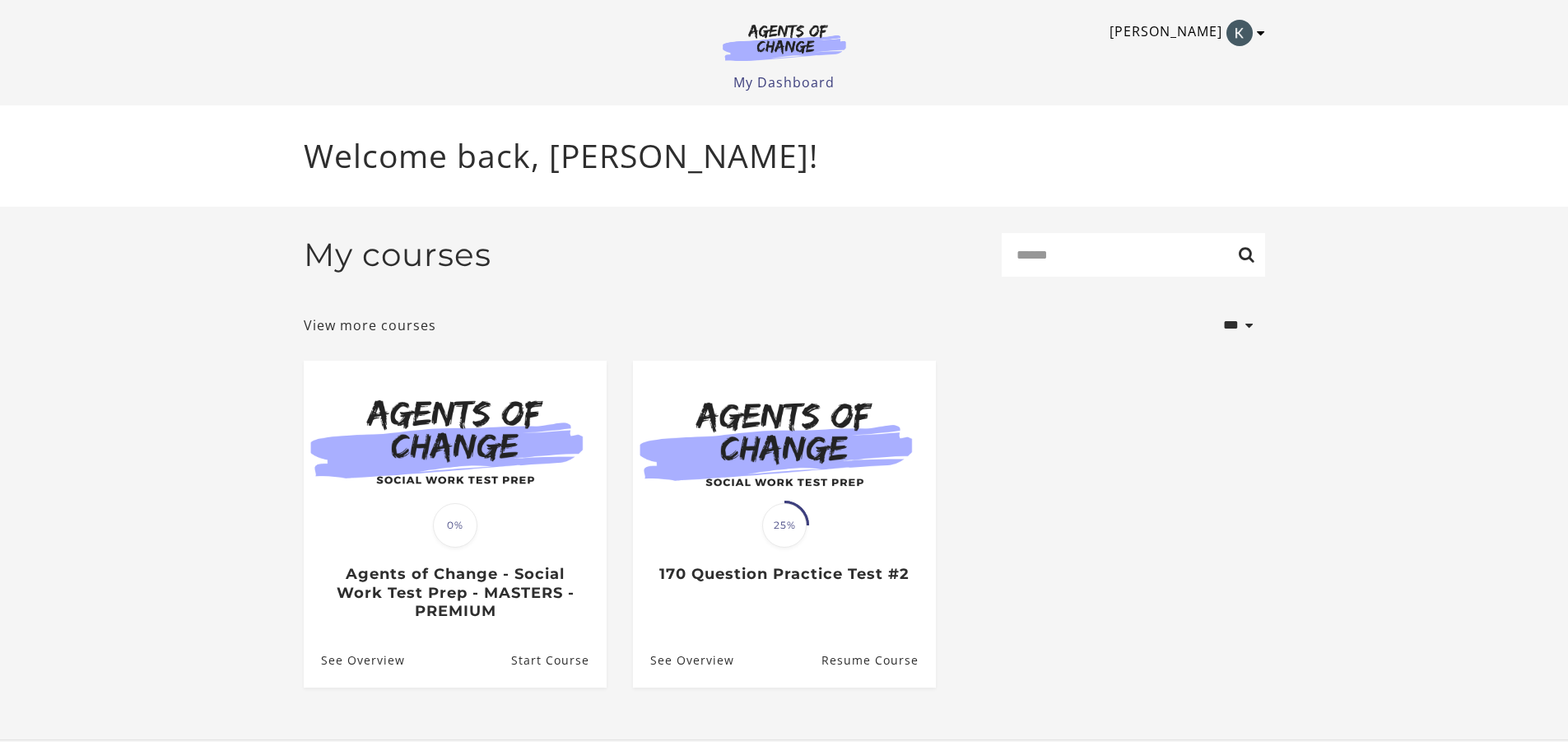
click at [1260, 29] on icon "Toggle menu" at bounding box center [1261, 32] width 8 height 13
click at [1186, 108] on link "Sign Out" at bounding box center [1197, 116] width 144 height 28
